Goal: Information Seeking & Learning: Learn about a topic

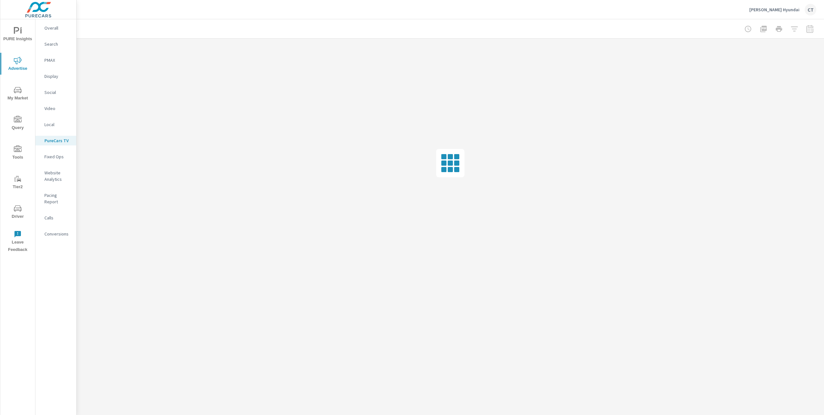
click at [55, 95] on p "Social" at bounding box center [57, 92] width 27 height 6
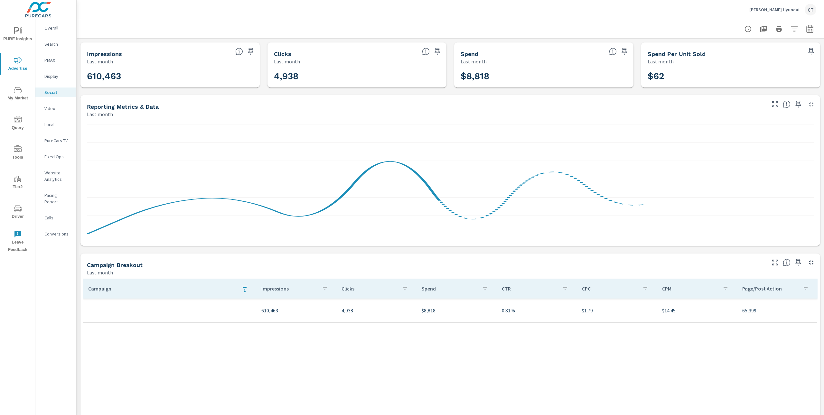
scroll to position [45, 0]
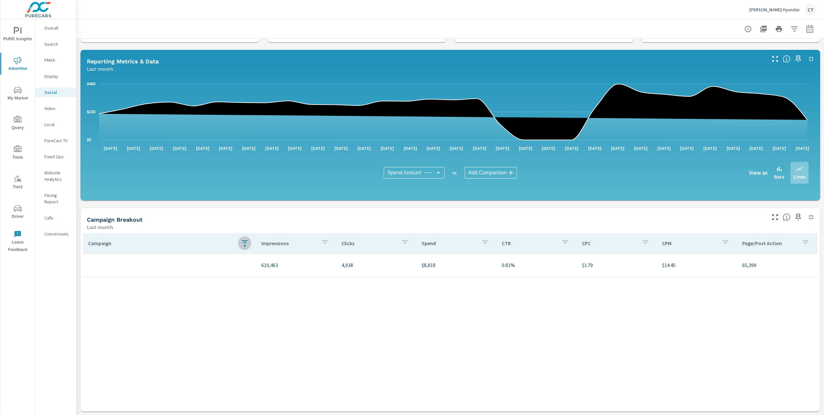
click at [238, 238] on button "button" at bounding box center [244, 243] width 13 height 15
drag, startPoint x: 243, startPoint y: 306, endPoint x: 251, endPoint y: 317, distance: 13.5
click at [243, 306] on span "Clear" at bounding box center [245, 306] width 66 height 6
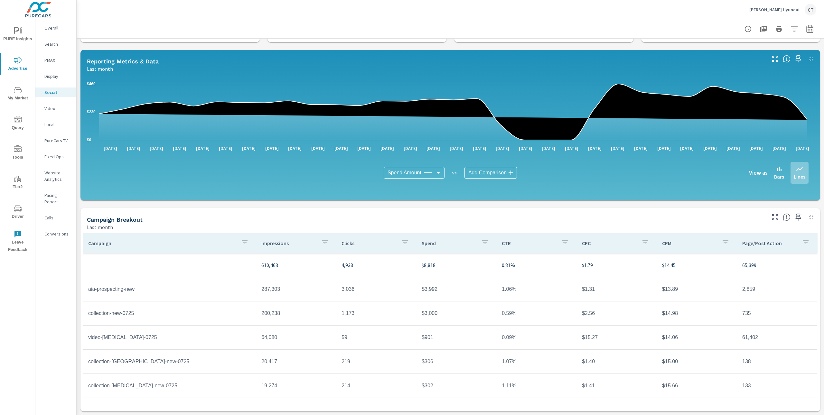
click at [280, 191] on div "Spend Amount Spend Amount ​ vs Add Comparison ​ View as Bars Lines" at bounding box center [450, 173] width 727 height 43
click at [771, 215] on icon "button" at bounding box center [775, 217] width 8 height 8
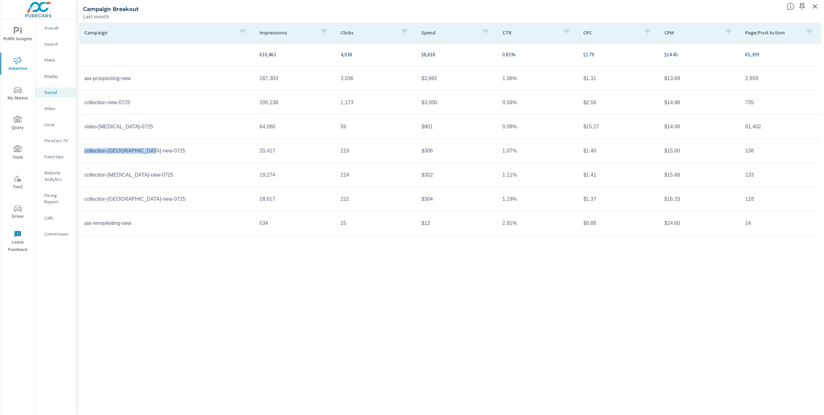
drag, startPoint x: 83, startPoint y: 150, endPoint x: 169, endPoint y: 159, distance: 86.8
click at [169, 159] on tr "collection-[GEOGRAPHIC_DATA]-new-0725 20,417 219 $306 1.07% $1.40 $15.00 138" at bounding box center [450, 151] width 742 height 24
copy td "collection-[GEOGRAPHIC_DATA]-new-0725"
drag, startPoint x: 81, startPoint y: 175, endPoint x: 159, endPoint y: 175, distance: 77.9
click at [159, 175] on td "collection-[MEDICAL_DATA]-new-0725" at bounding box center [166, 175] width 175 height 16
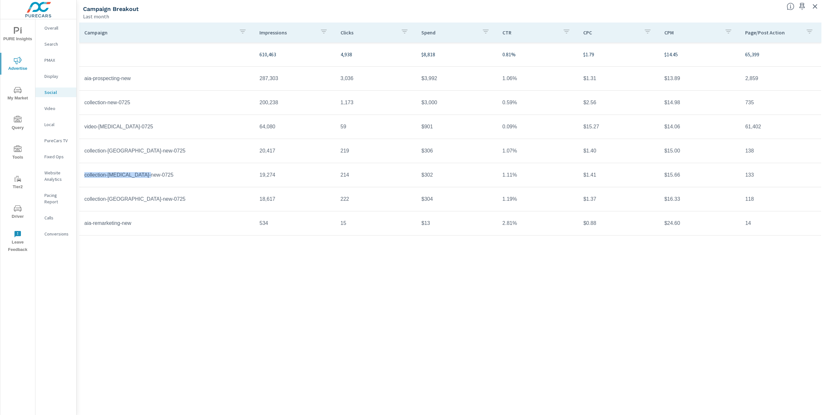
copy td "collection-[MEDICAL_DATA]-new-0725"
drag, startPoint x: 83, startPoint y: 198, endPoint x: 178, endPoint y: 202, distance: 95.1
click at [178, 202] on td "collection-[GEOGRAPHIC_DATA]-new-0725" at bounding box center [166, 199] width 175 height 16
copy td "collection-[GEOGRAPHIC_DATA]-new-0725"
click at [557, 269] on div "Campaign Impressions Clicks Spend CTR CPC CPM Page/Post Action 610,463 4,938 $8…" at bounding box center [450, 213] width 743 height 381
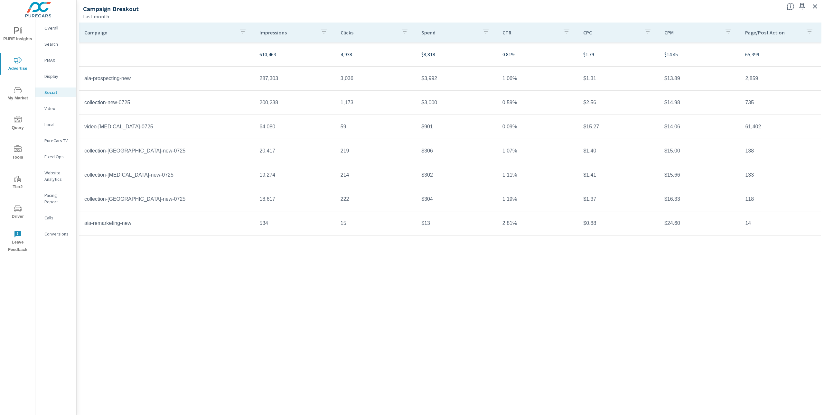
click at [816, 7] on icon "button" at bounding box center [815, 7] width 8 height 8
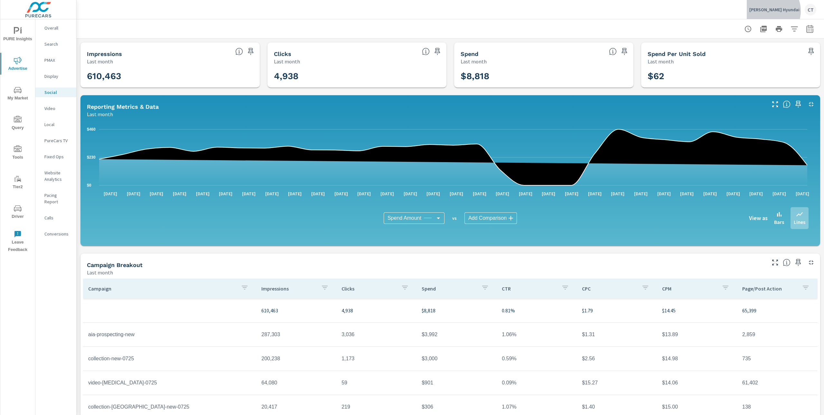
click at [789, 11] on p "[PERSON_NAME] Hyundai" at bounding box center [775, 10] width 50 height 6
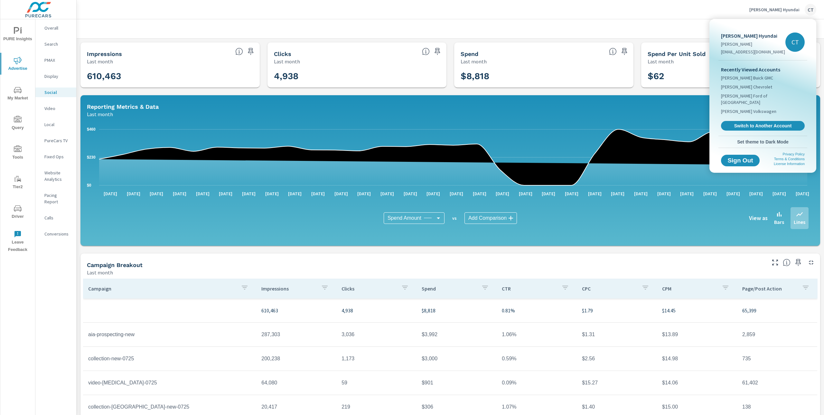
click at [591, 137] on div at bounding box center [412, 207] width 824 height 415
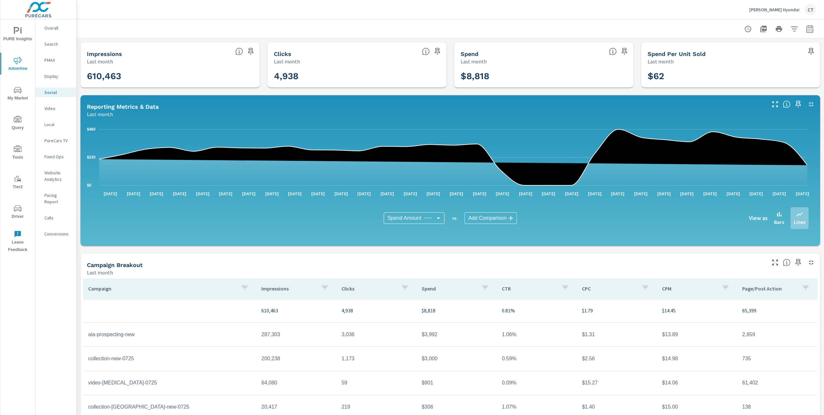
click at [54, 176] on p "Website Analytics" at bounding box center [57, 176] width 27 height 13
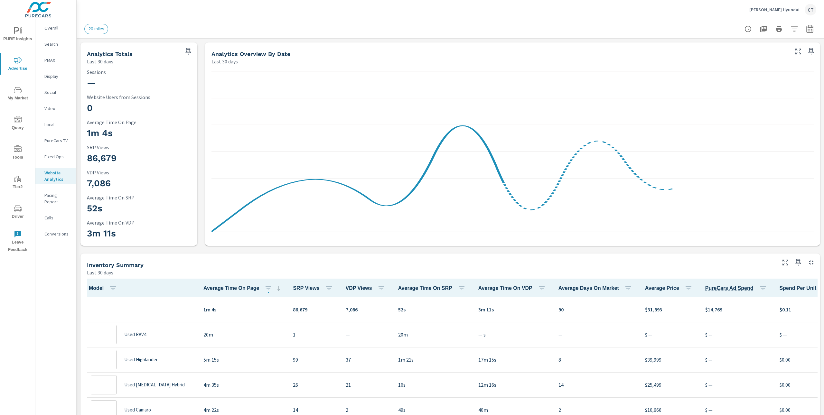
click at [791, 31] on icon "button" at bounding box center [795, 29] width 8 height 8
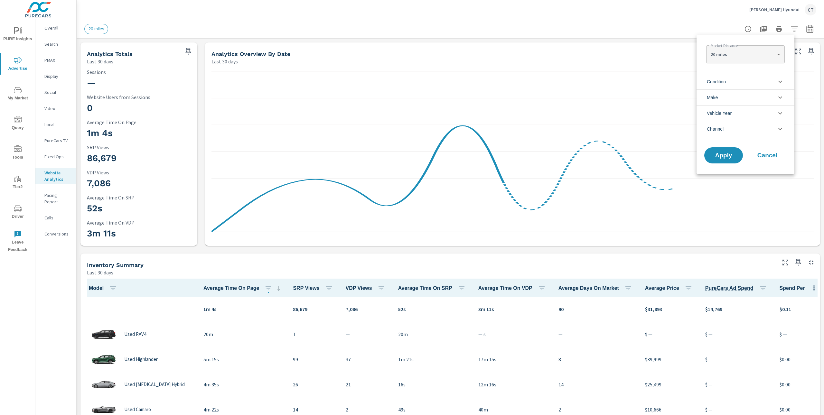
click at [744, 51] on body "PURE Insights Advertise My Market Query Tools Tier2 Driver Leave Feedback Overa…" at bounding box center [412, 207] width 824 height 415
click at [733, 72] on li "40 miles" at bounding box center [745, 75] width 78 height 10
type Distance "40"
click at [731, 156] on span "Apply" at bounding box center [724, 156] width 26 height 6
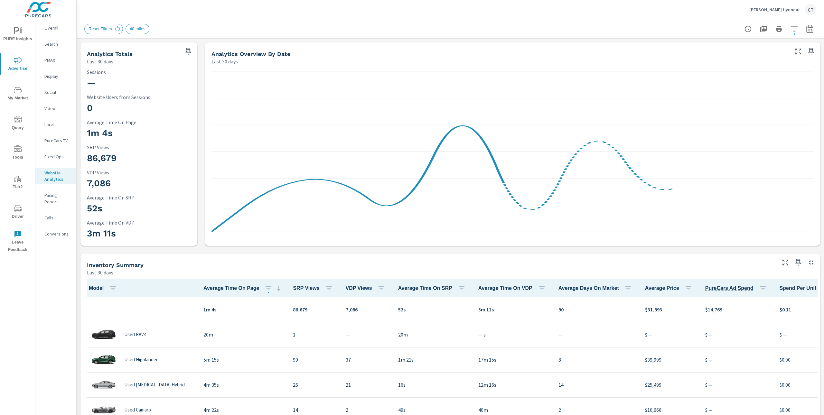
scroll to position [0, 0]
click at [792, 30] on button "button" at bounding box center [794, 29] width 13 height 13
click at [806, 29] on div at bounding box center [412, 207] width 824 height 415
click at [809, 33] on div at bounding box center [779, 29] width 75 height 13
click at [806, 29] on icon "button" at bounding box center [810, 29] width 8 height 8
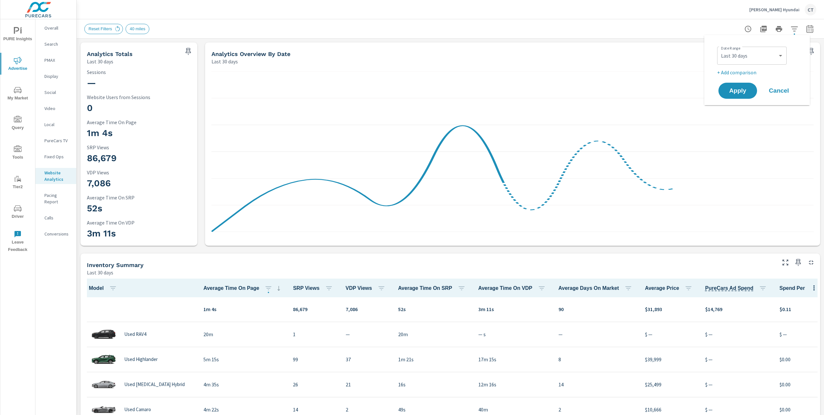
click at [762, 49] on div "Custom [DATE] Last week Last 7 days Last 14 days Last 30 days Last 45 days Last…" at bounding box center [752, 56] width 70 height 18
click at [761, 50] on select "Custom [DATE] Last week Last 7 days Last 14 days Last 30 days Last 45 days Last…" at bounding box center [752, 55] width 64 height 13
select select "Month to date"
click at [742, 74] on p "+ Add comparison" at bounding box center [758, 73] width 82 height 8
select select "Previous period"
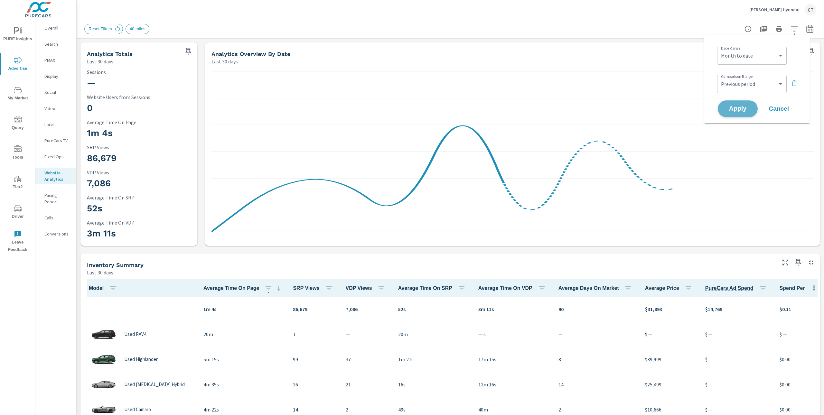
click at [743, 109] on span "Apply" at bounding box center [738, 109] width 26 height 6
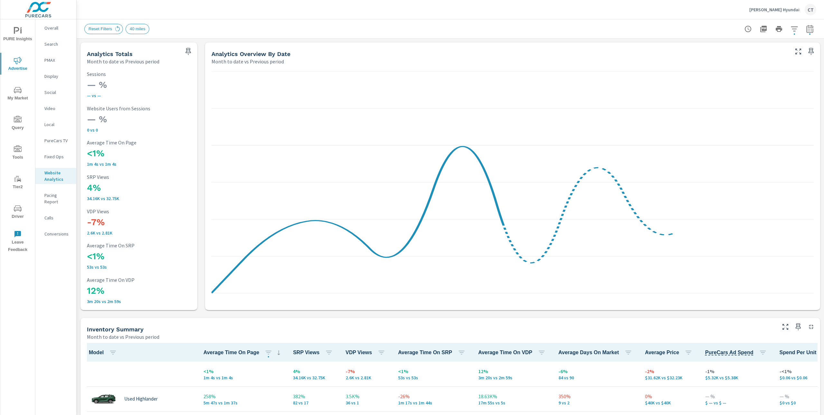
scroll to position [0, 0]
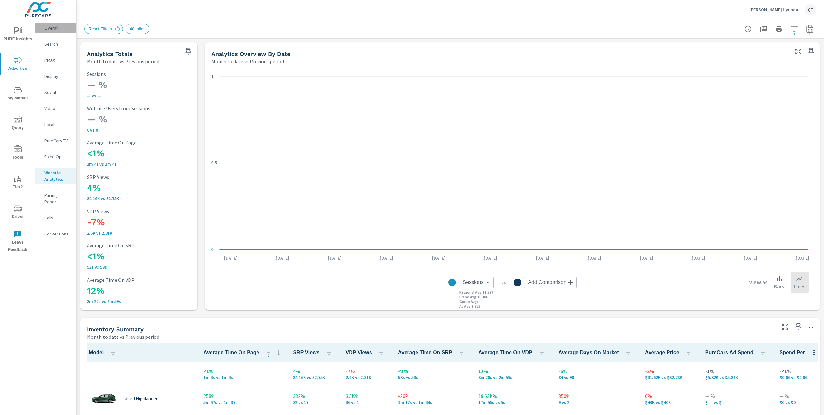
click at [57, 30] on p "Overall" at bounding box center [57, 28] width 27 height 6
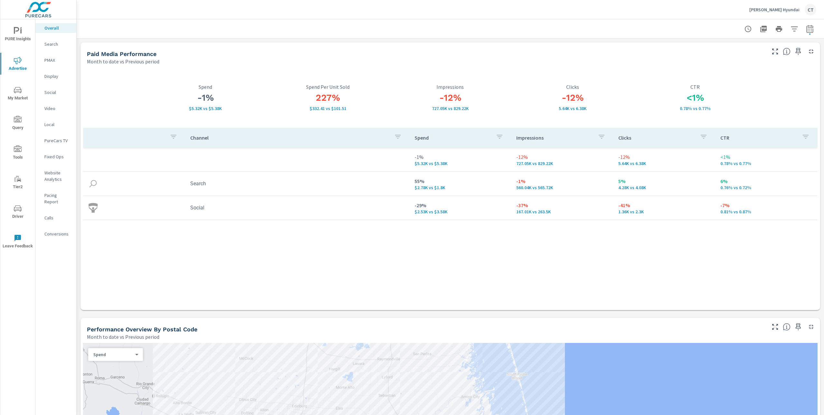
click at [58, 47] on p "Search" at bounding box center [57, 44] width 27 height 6
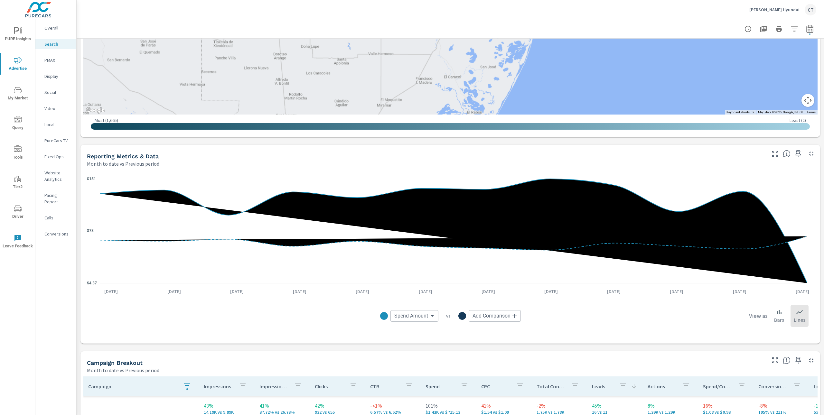
scroll to position [519, 0]
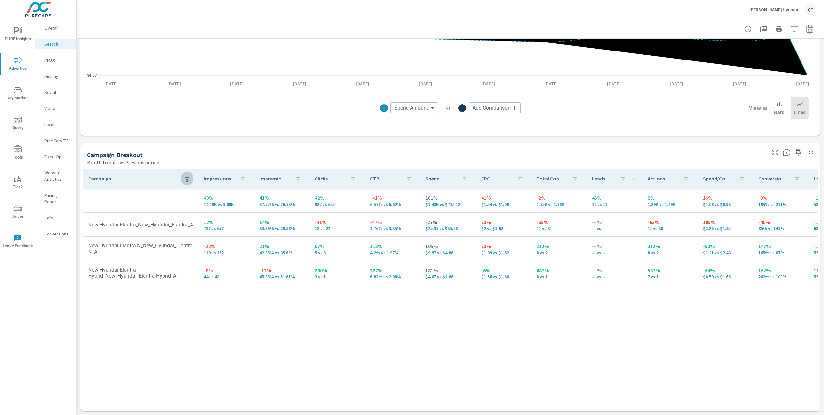
click at [184, 177] on icon "button" at bounding box center [187, 178] width 8 height 8
click at [182, 245] on button "Clear" at bounding box center [187, 241] width 74 height 13
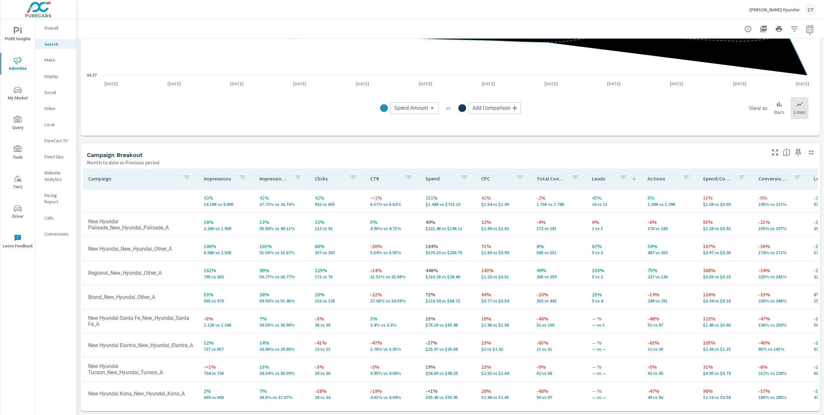
click at [272, 144] on div "Campaign Breakout Month to date vs Previous period" at bounding box center [423, 155] width 687 height 23
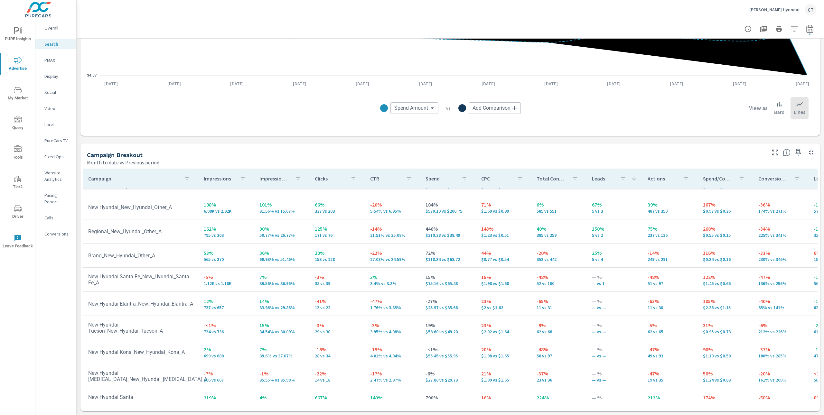
scroll to position [46, 0]
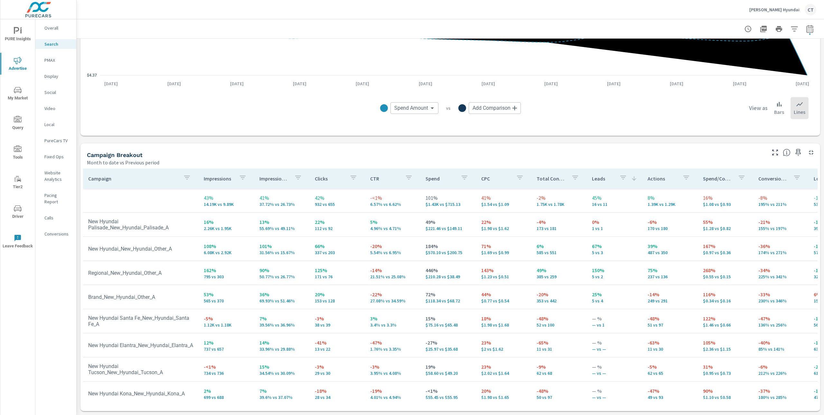
click at [793, 29] on button "button" at bounding box center [794, 29] width 13 height 13
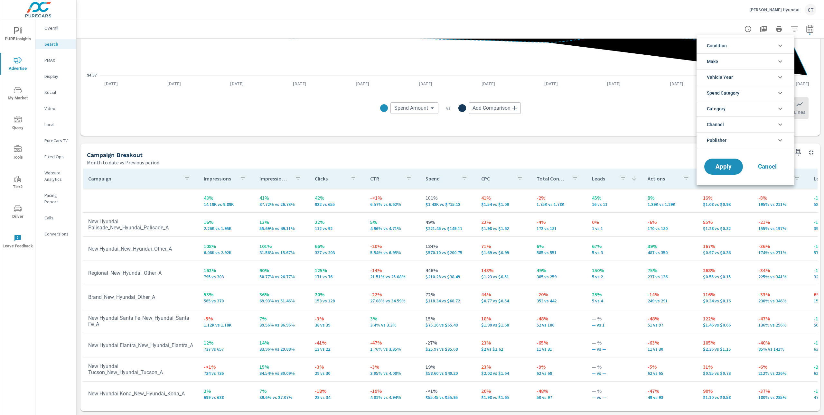
click at [791, 29] on div at bounding box center [412, 207] width 824 height 415
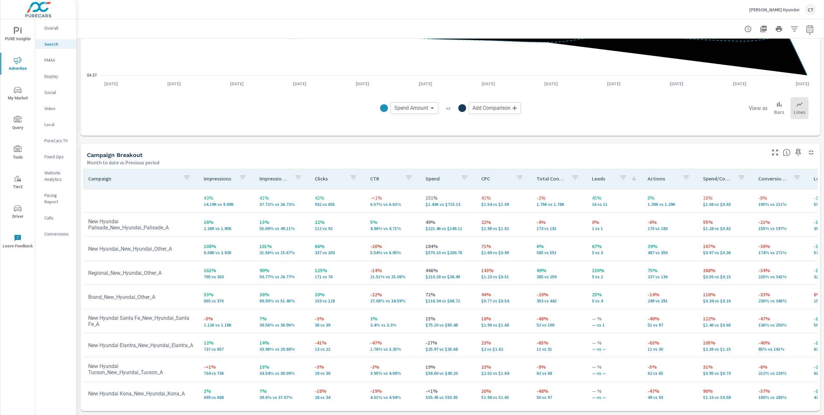
click at [808, 29] on icon "button" at bounding box center [810, 30] width 4 height 3
select select "Month to date"
select select "Previous period"
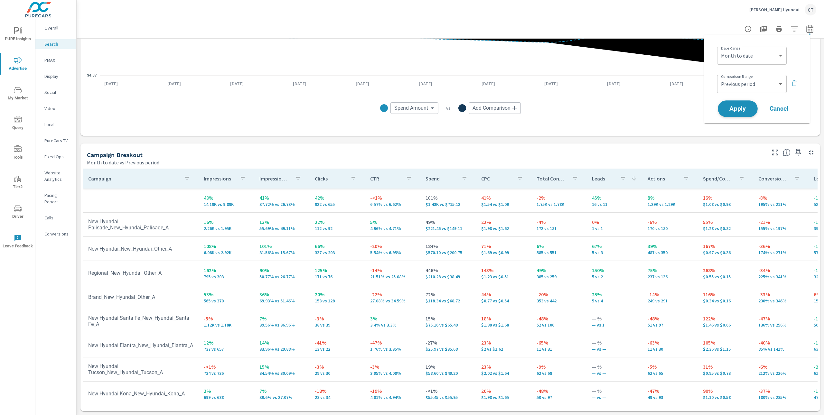
click at [741, 110] on span "Apply" at bounding box center [738, 109] width 26 height 6
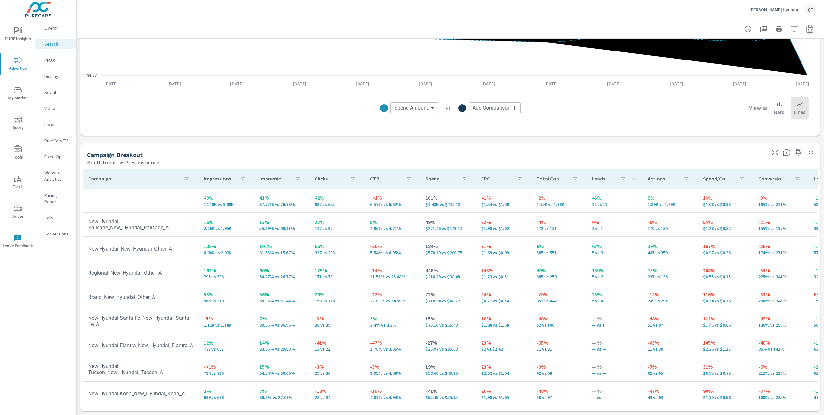
click at [69, 30] on p "Overall" at bounding box center [57, 28] width 27 height 6
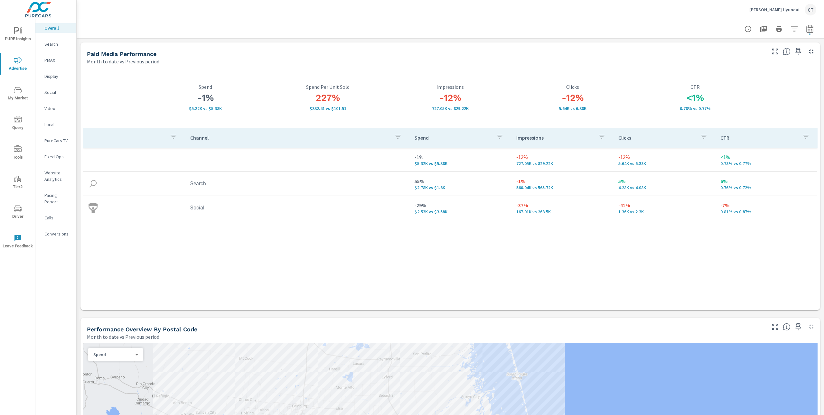
click at [16, 33] on icon "nav menu" at bounding box center [18, 31] width 8 height 8
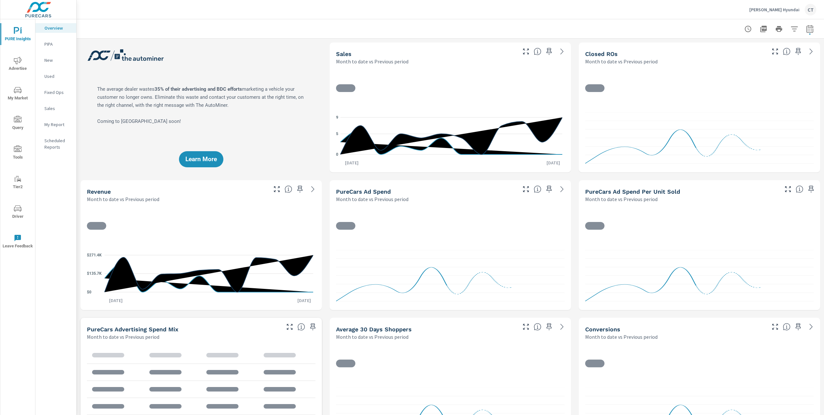
scroll to position [0, 0]
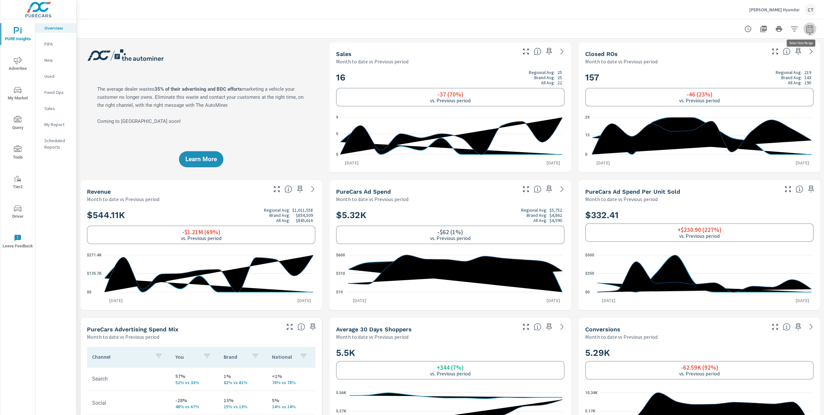
click at [804, 24] on button "button" at bounding box center [810, 29] width 13 height 13
select select "Month to date"
select select "Previous period"
click at [768, 52] on select "Custom [DATE] Last week Last 7 days Last 14 days Last 30 days Last 45 days Last…" at bounding box center [752, 55] width 64 height 13
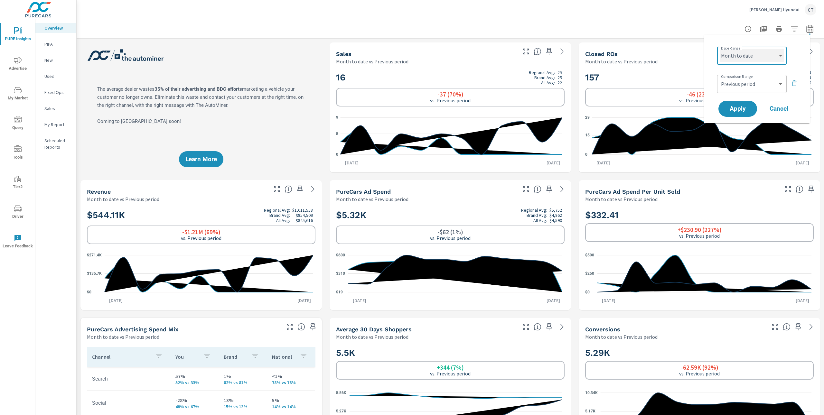
select select "Last month"
click at [741, 107] on span "Apply" at bounding box center [738, 109] width 26 height 6
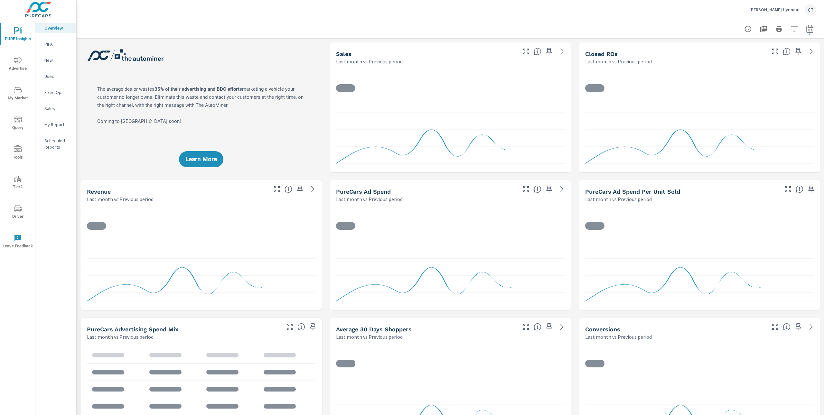
scroll to position [0, 0]
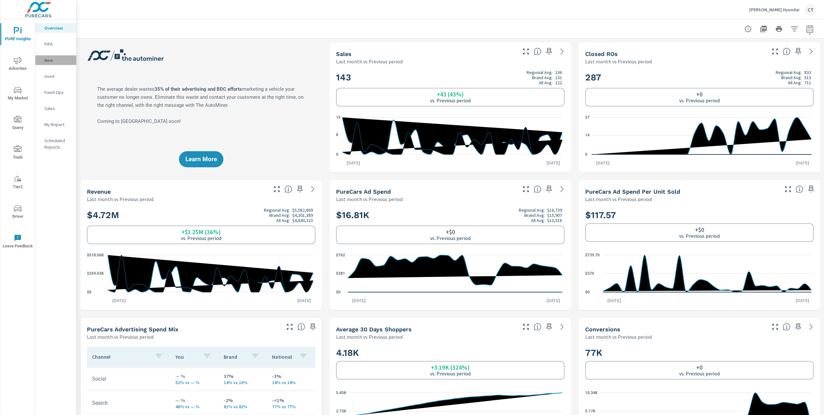
click at [52, 61] on p "New" at bounding box center [57, 60] width 27 height 6
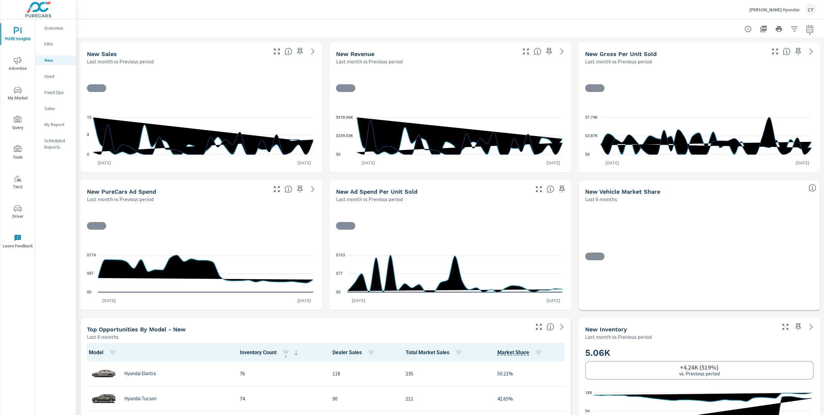
scroll to position [0, 0]
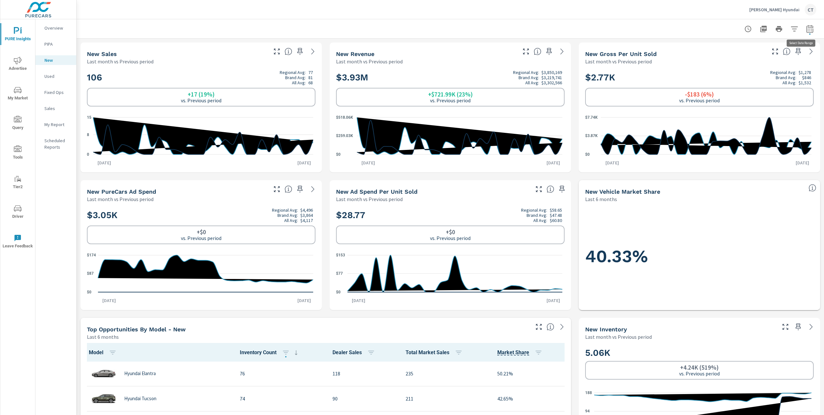
click at [809, 31] on button "button" at bounding box center [810, 29] width 13 height 13
select select "Last month"
select select "Previous period"
click at [695, 239] on div "40.33%" at bounding box center [699, 256] width 229 height 95
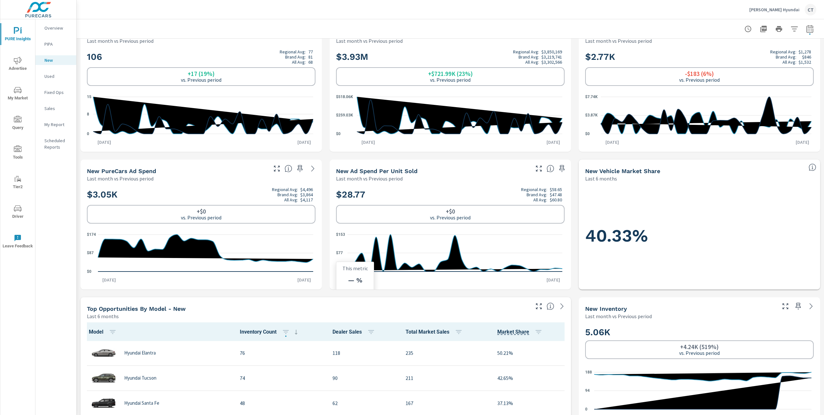
scroll to position [0, 0]
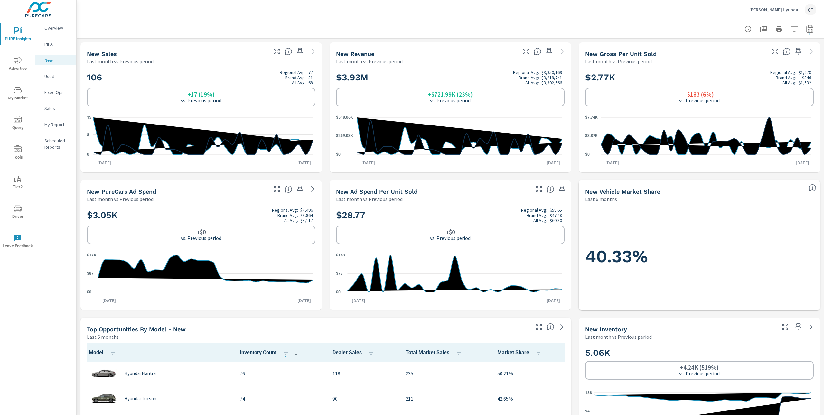
click at [520, 18] on div "[PERSON_NAME] Hyundai CT" at bounding box center [450, 9] width 732 height 19
click at [614, 28] on div at bounding box center [450, 28] width 732 height 19
